Goal: Navigation & Orientation: Find specific page/section

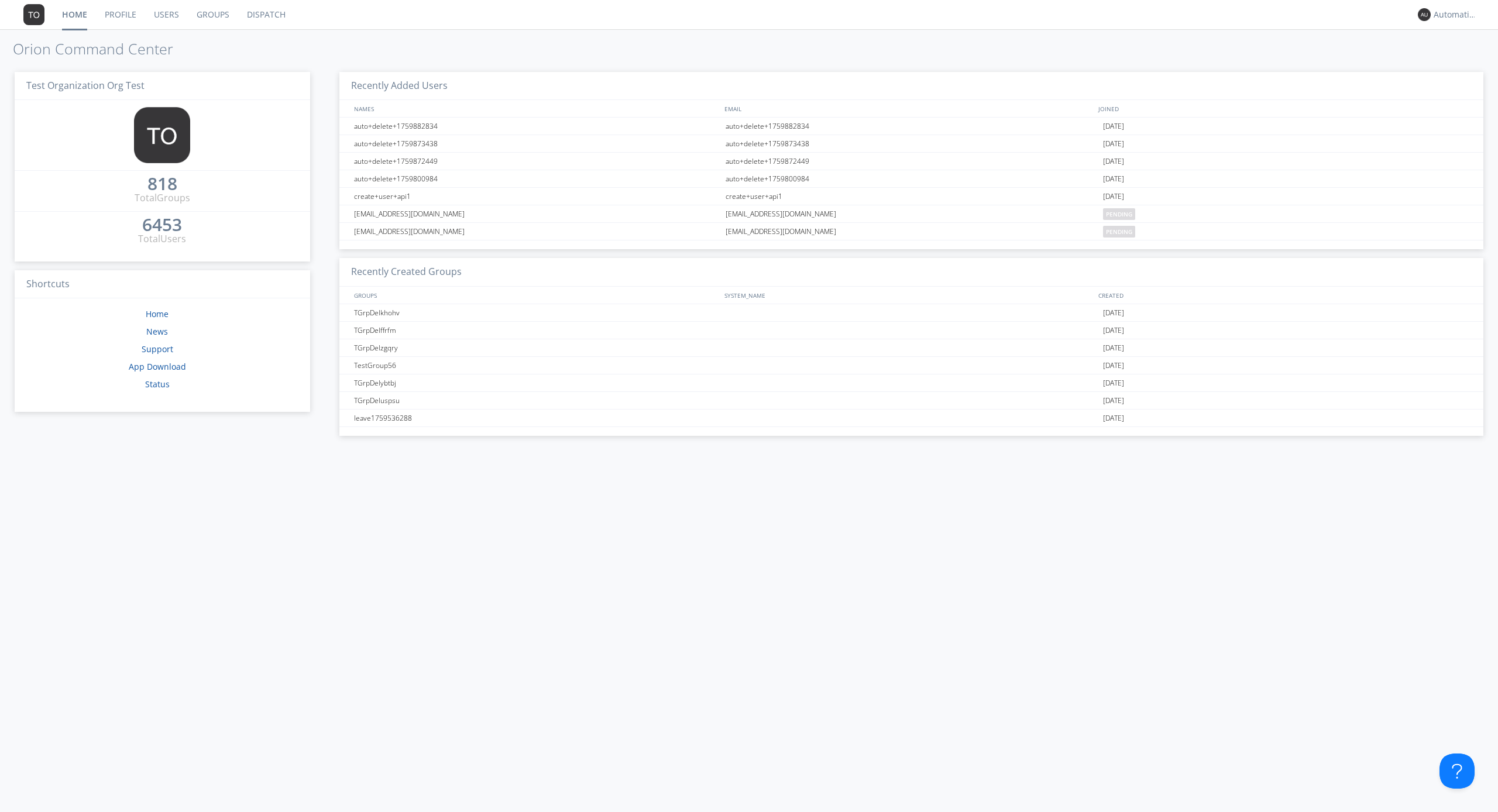
click at [265, 15] on link "Dispatch" at bounding box center [266, 15] width 56 height 29
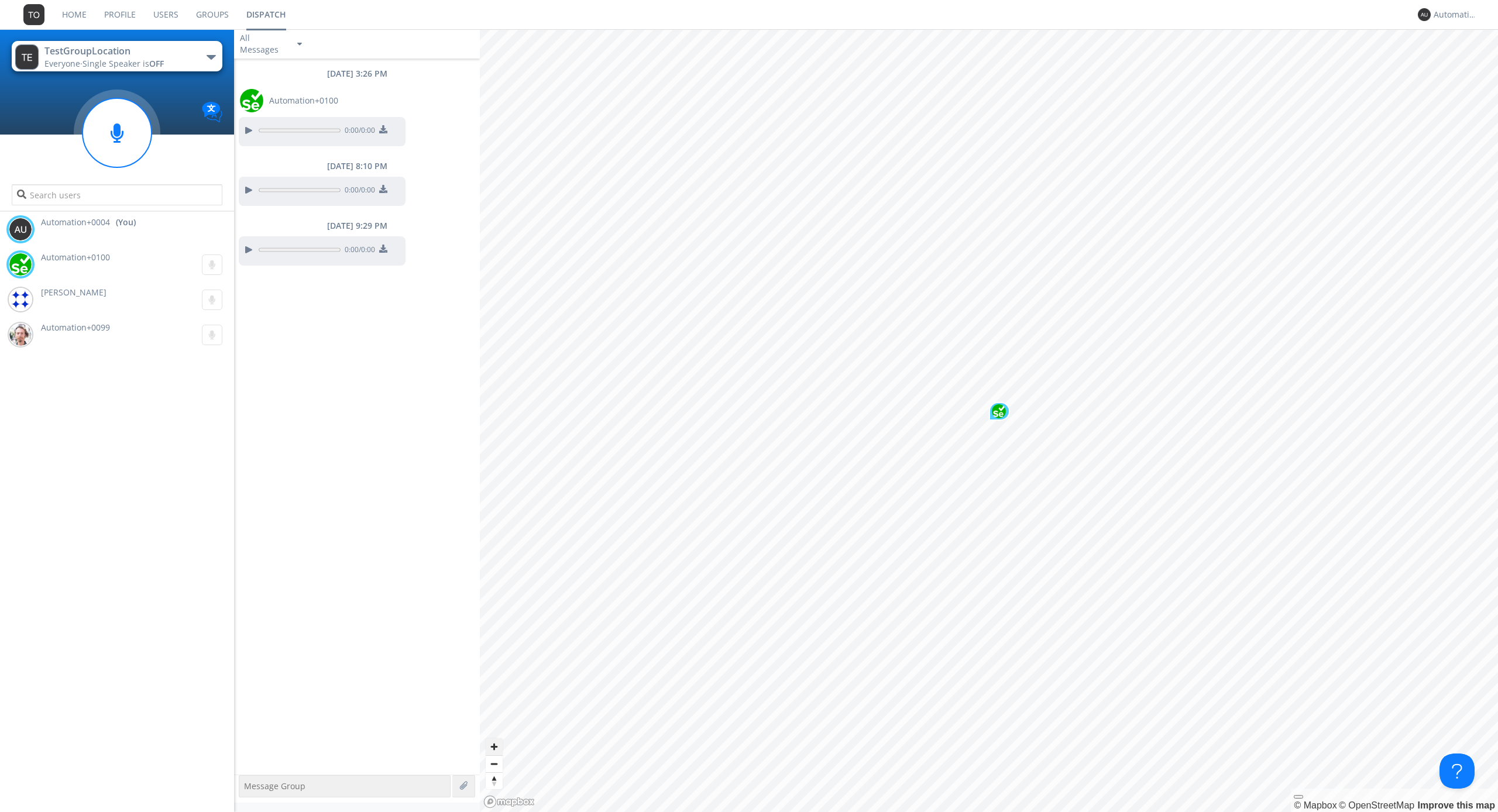
click at [494, 747] on span "Zoom in" at bounding box center [494, 747] width 17 height 17
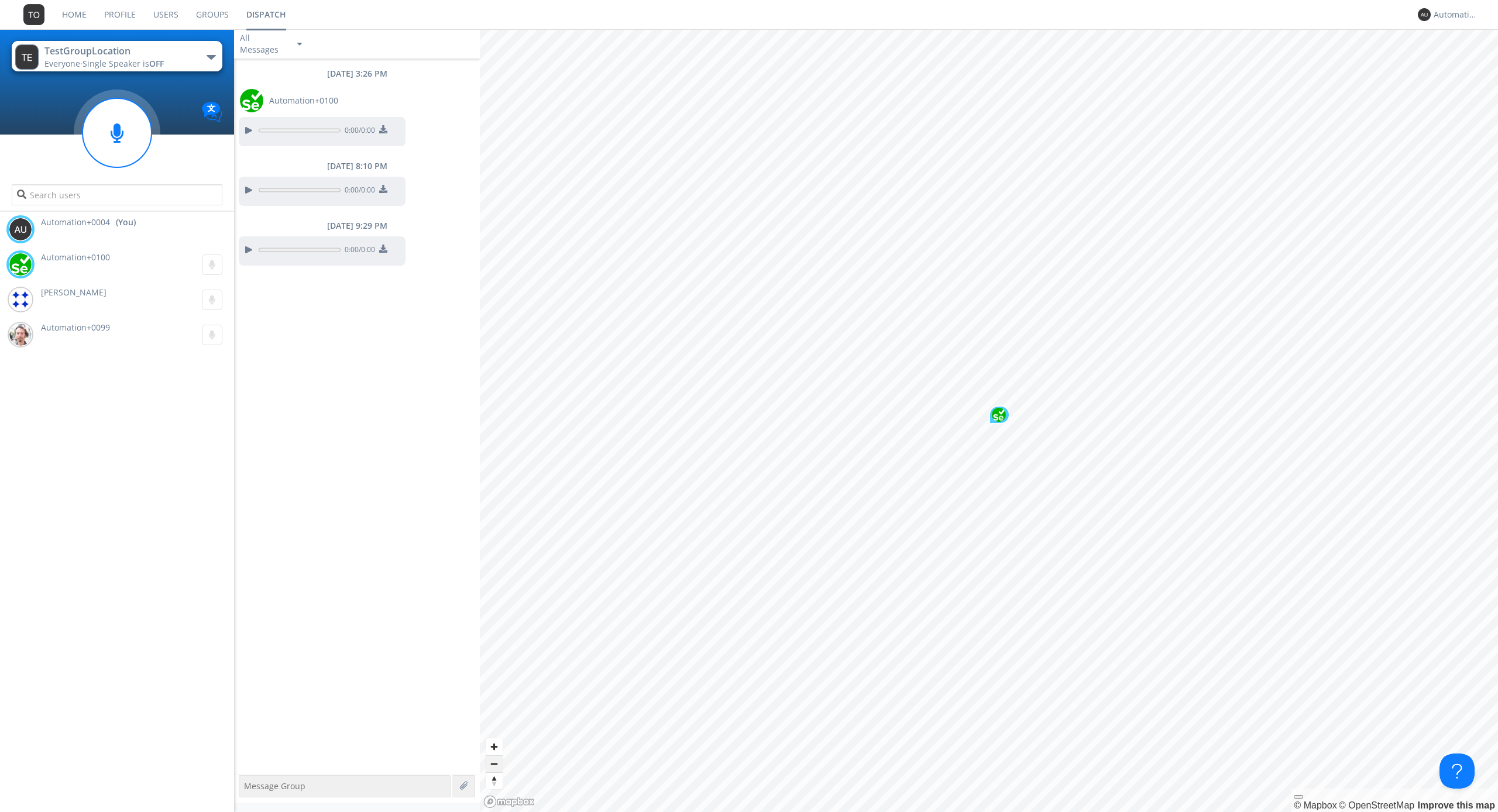
click at [494, 763] on span "Zoom out" at bounding box center [494, 764] width 17 height 17
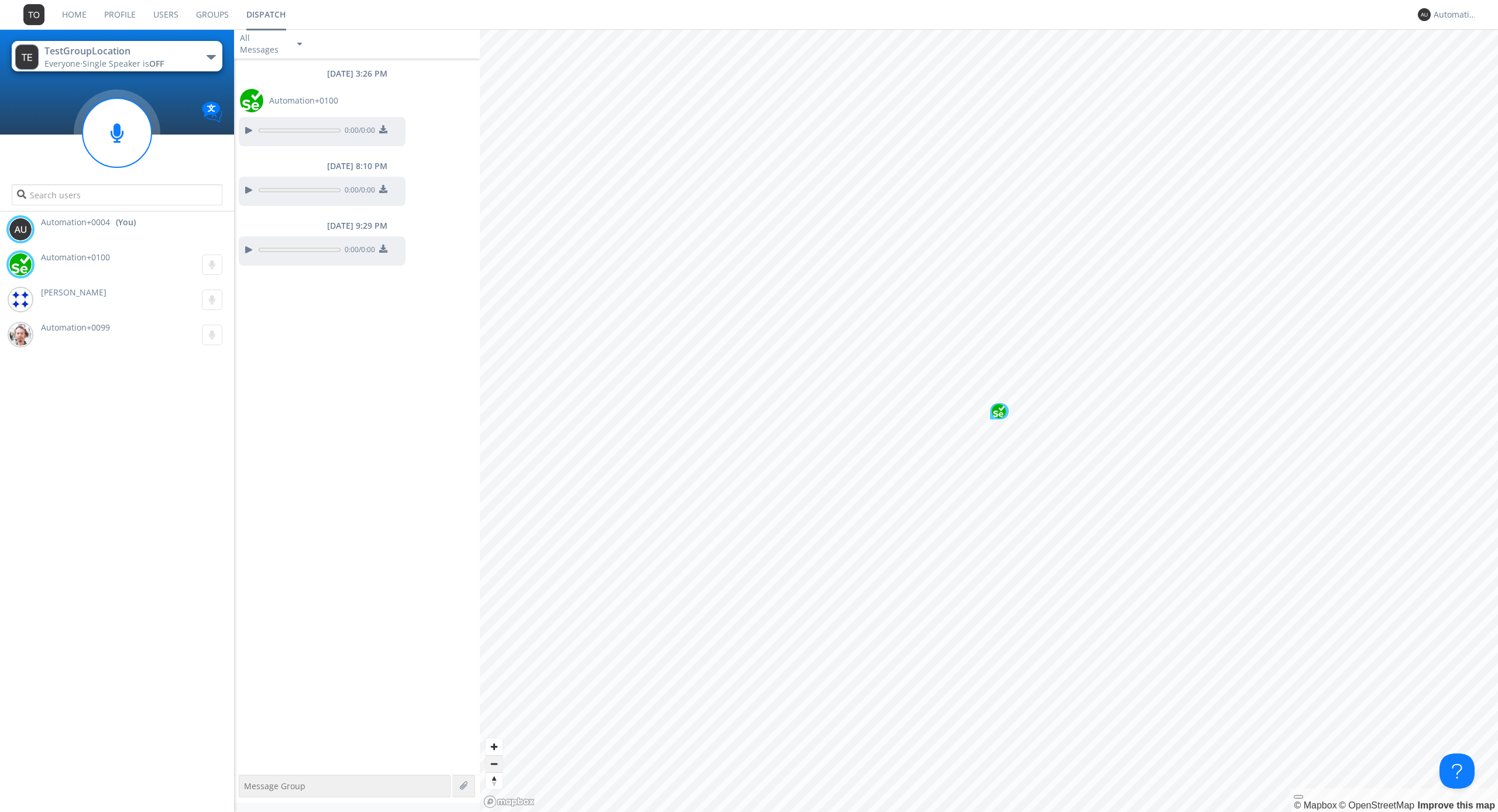
click at [494, 763] on span "Zoom out" at bounding box center [494, 764] width 17 height 17
